Goal: Task Accomplishment & Management: Manage account settings

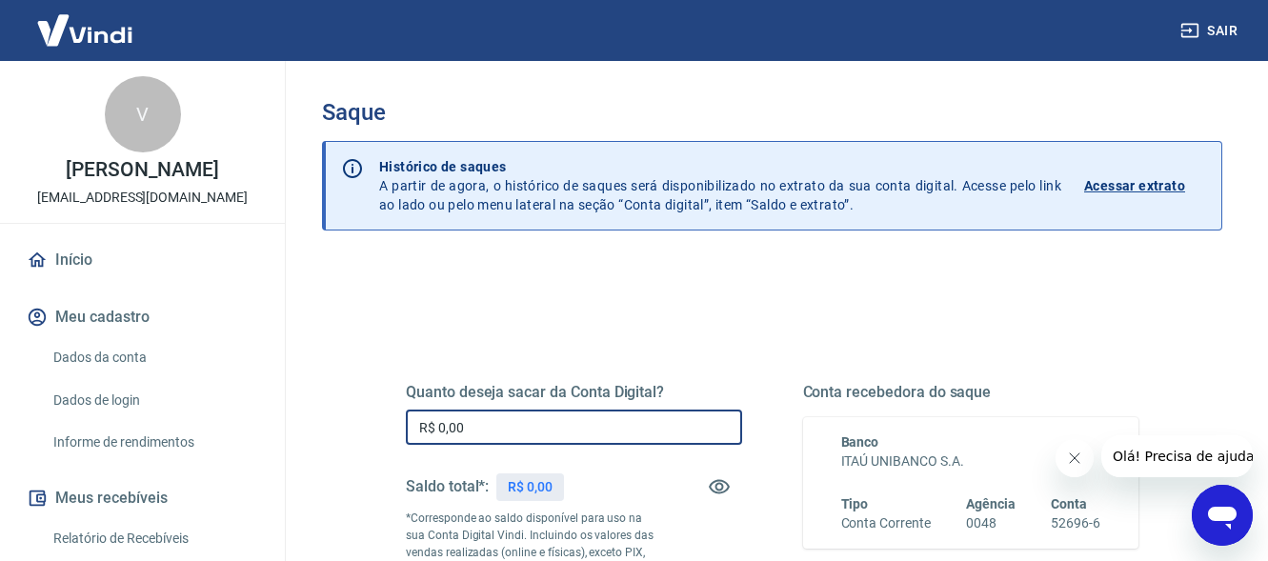
click at [481, 417] on input "R$ 0,00" at bounding box center [574, 427] width 336 height 35
